Goal: Find contact information: Find contact information

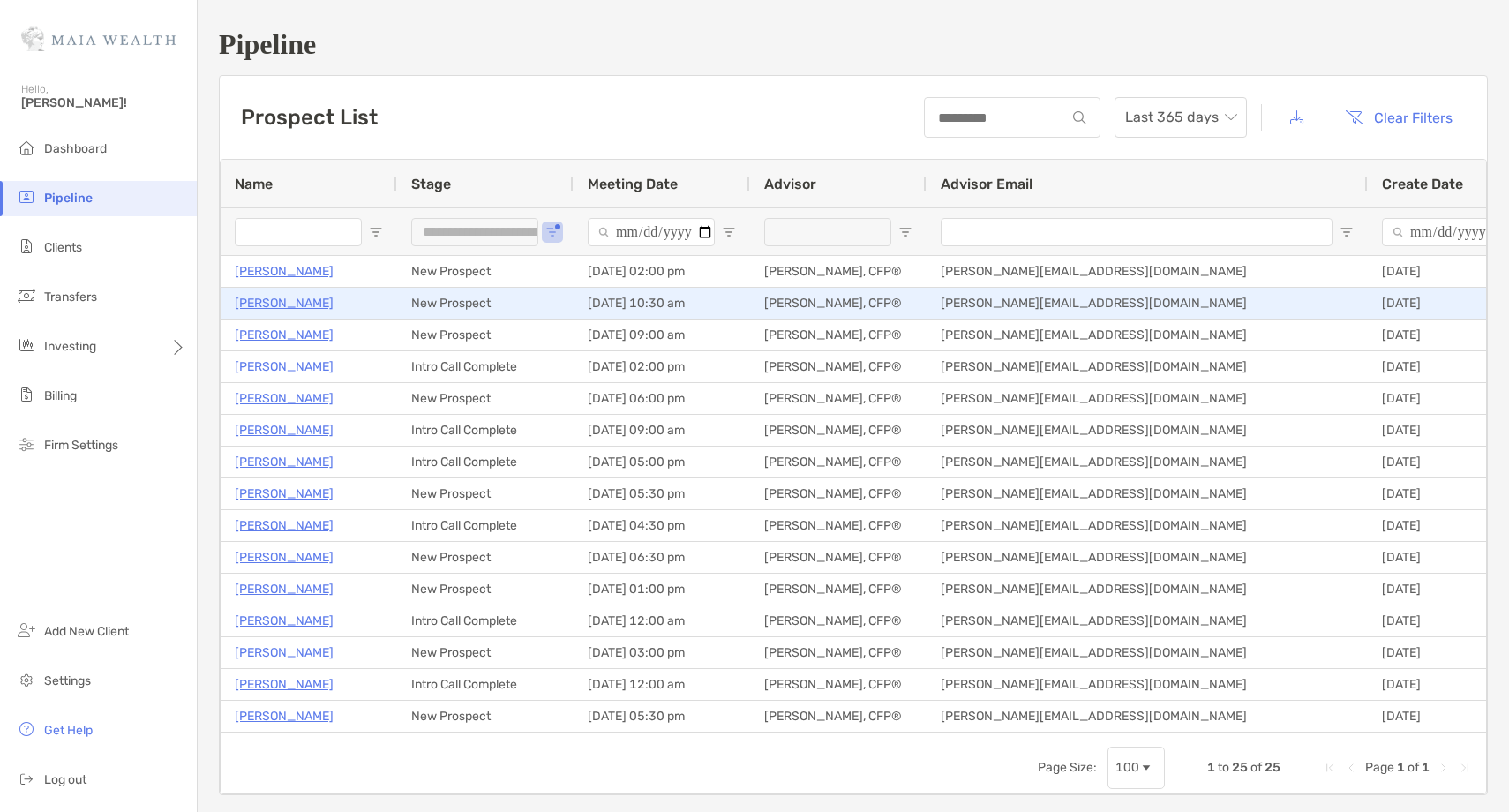
scroll to position [307, 0]
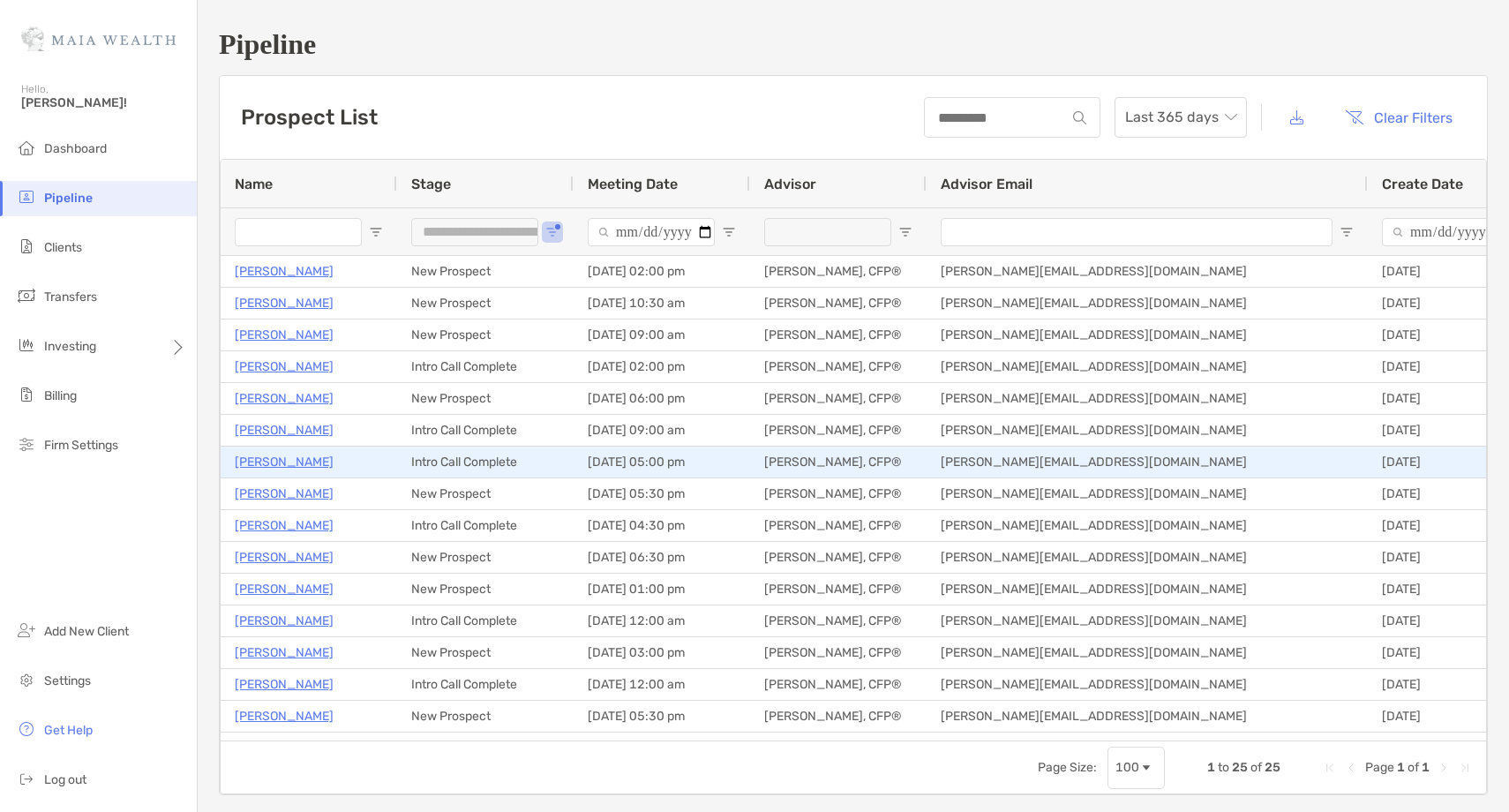
click at [260, 472] on p "[PERSON_NAME]" at bounding box center [284, 462] width 99 height 22
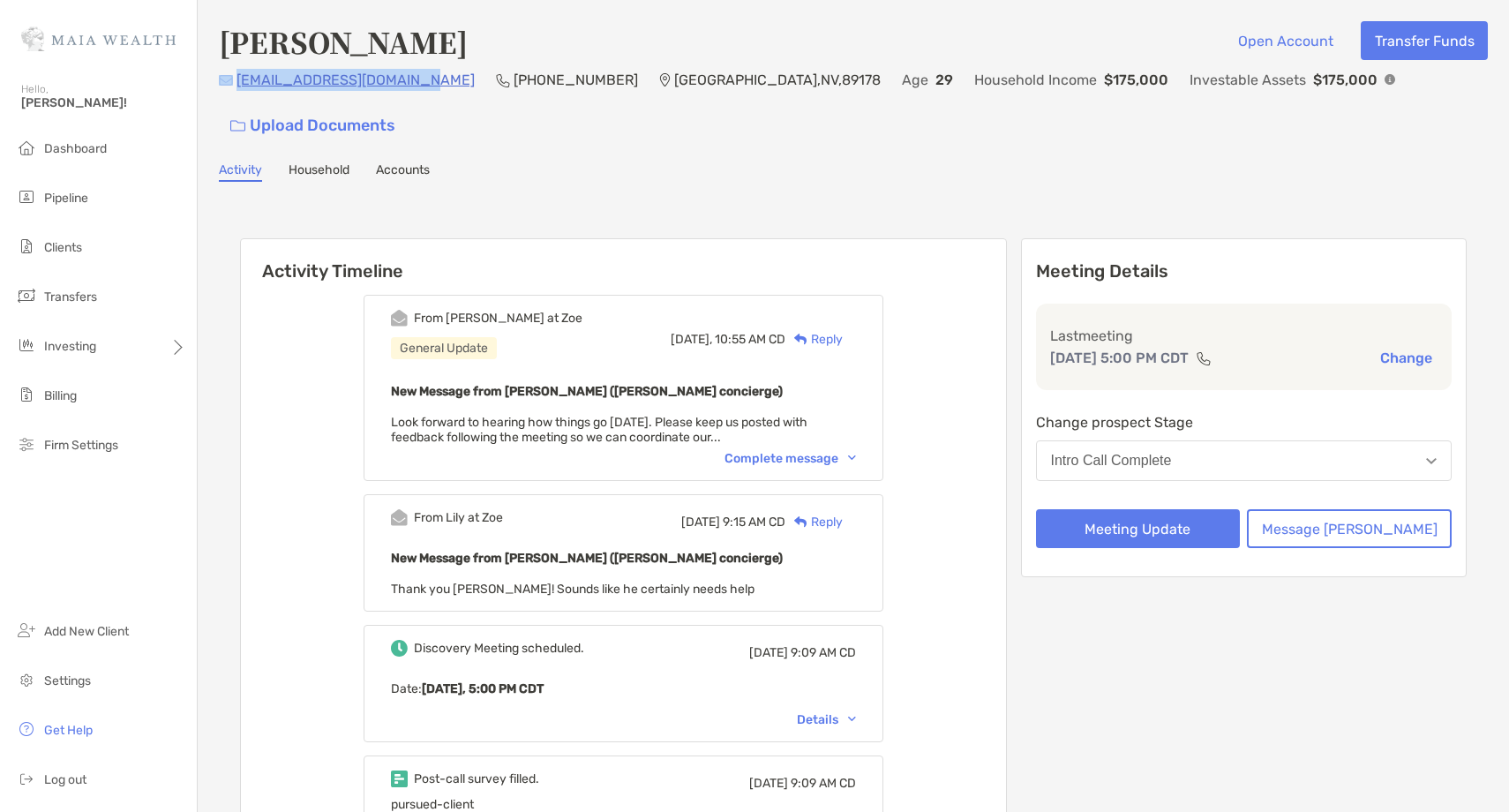
click at [233, 92] on div "patrickmrivers@gmail.com (808) 286-3926 Las Vegas , NV , 89178 Age 29 Household…" at bounding box center [853, 107] width 1269 height 76
